Goal: Check status: Check status

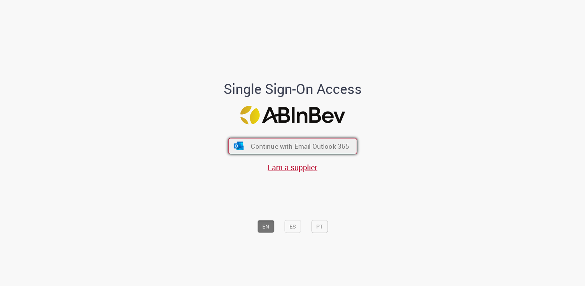
click at [304, 153] on button "Continue with Email Outlook 365" at bounding box center [292, 146] width 129 height 16
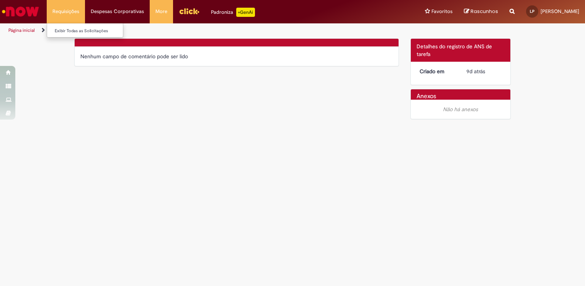
click at [63, 16] on li "Requisições Exibir Todas as Solicitações" at bounding box center [66, 11] width 38 height 23
click at [62, 28] on link "Exibir Todas as Solicitações" at bounding box center [89, 31] width 84 height 8
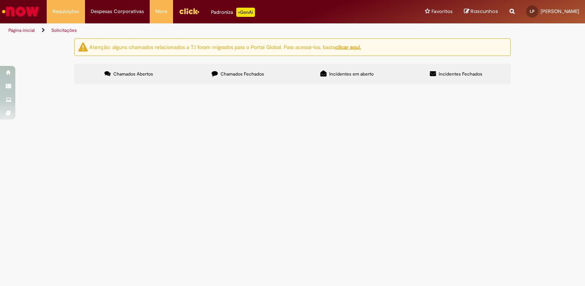
click at [216, 76] on icon at bounding box center [215, 73] width 6 height 6
